Goal: Book appointment/travel/reservation

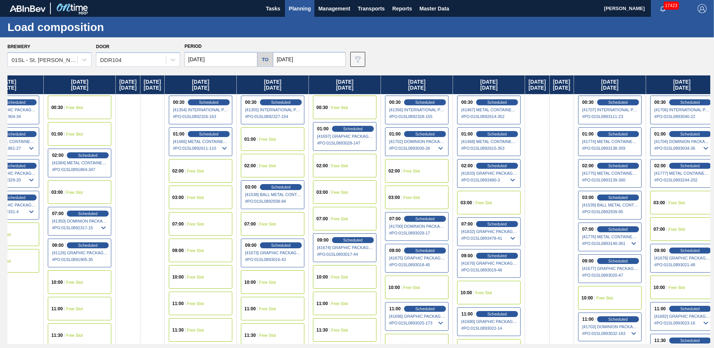
drag, startPoint x: 632, startPoint y: 277, endPoint x: 353, endPoint y: 268, distance: 279.5
click at [353, 268] on div "[DATE] [DATE] 11:30 Free Slot [DATE] 02:00 Free Slot 10:00 Free Slot 11:30 Free…" at bounding box center [358, 209] width 703 height 269
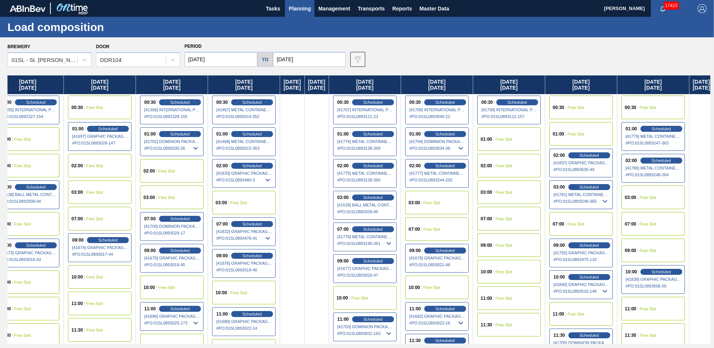
drag, startPoint x: 589, startPoint y: 259, endPoint x: 328, endPoint y: 257, distance: 261.8
click at [328, 257] on div "[DATE] [DATE] 11:30 Free Slot [DATE] 02:00 Free Slot 10:00 Free Slot 11:30 Free…" at bounding box center [358, 209] width 703 height 269
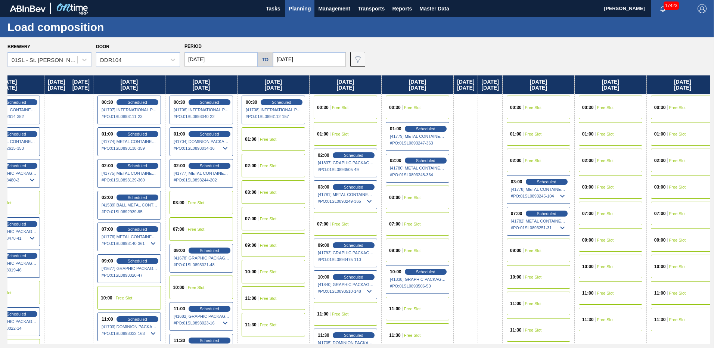
drag, startPoint x: 574, startPoint y: 257, endPoint x: 333, endPoint y: 263, distance: 241.7
click at [333, 263] on div "[DATE] [DATE] 11:30 Free Slot [DATE] 02:00 Free Slot 10:00 Free Slot 11:30 Free…" at bounding box center [358, 209] width 703 height 269
click at [364, 154] on span "Scheduled" at bounding box center [352, 155] width 21 height 5
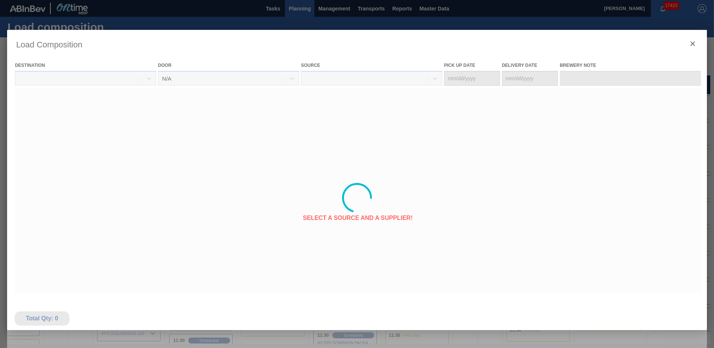
type Date "[DATE]"
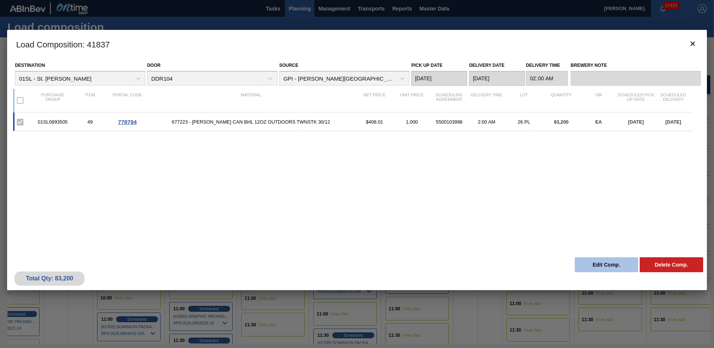
click at [605, 264] on button "Edit Comp." at bounding box center [606, 264] width 63 height 15
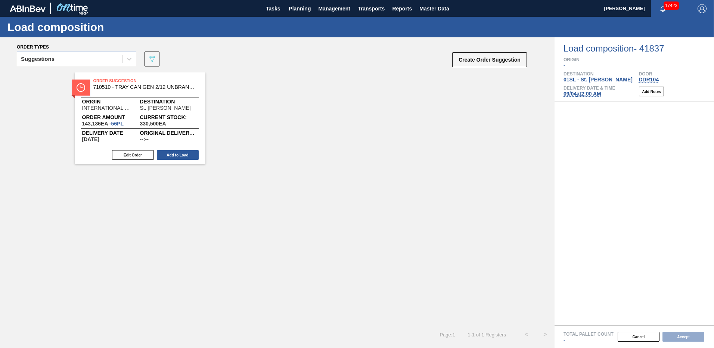
click at [580, 94] on span "[DATE] 2:00 AM" at bounding box center [583, 94] width 38 height 6
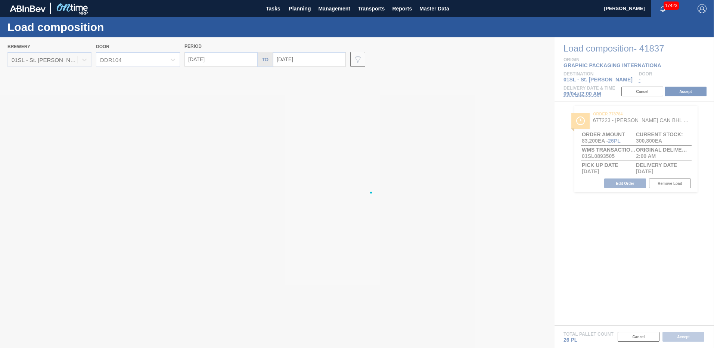
type input "[DATE]"
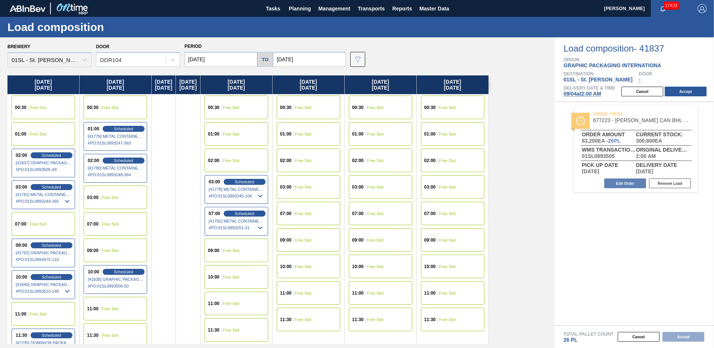
click at [41, 309] on div "11:00 Free Slot" at bounding box center [43, 314] width 63 height 24
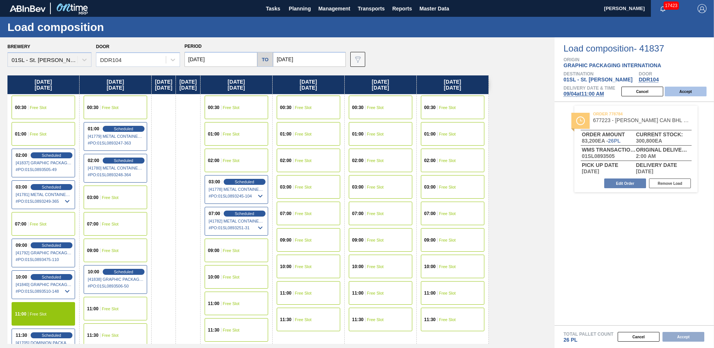
click at [688, 94] on button "Accept" at bounding box center [686, 92] width 42 height 10
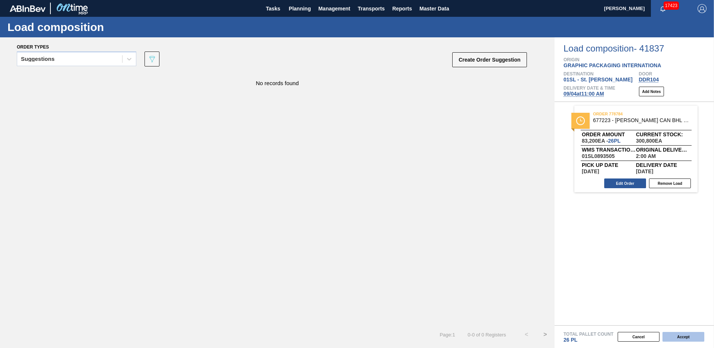
click at [690, 333] on button "Accept" at bounding box center [684, 337] width 42 height 10
